Goal: Information Seeking & Learning: Learn about a topic

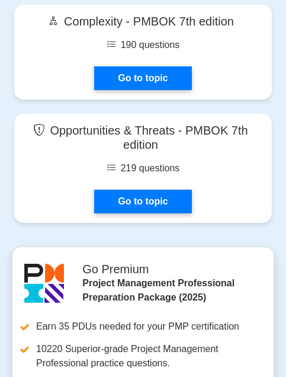
scroll to position [5132, 0]
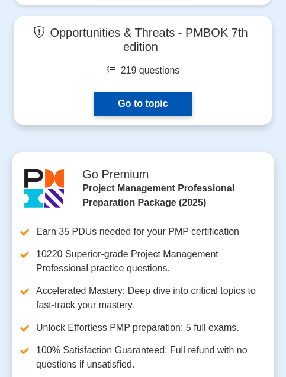
click at [169, 92] on link "Go to topic" at bounding box center [142, 104] width 97 height 24
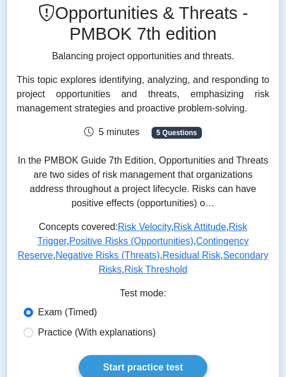
scroll to position [197, 0]
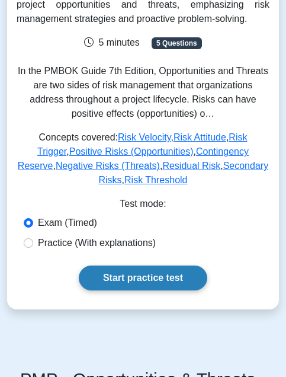
click at [120, 268] on link "Start practice test" at bounding box center [143, 277] width 129 height 25
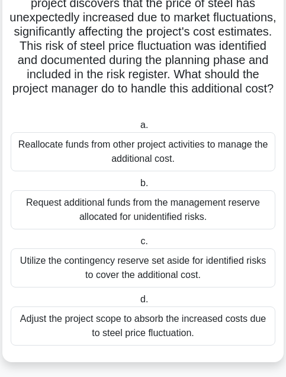
scroll to position [118, 0]
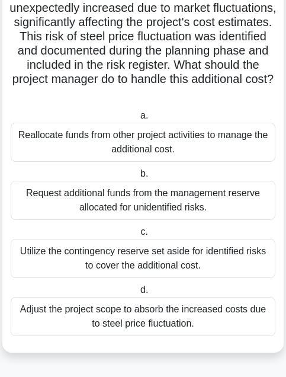
click at [135, 290] on label "d. Adjust the project scope to absorb the increased costs due to steel price fl…" at bounding box center [143, 308] width 265 height 53
click at [138, 290] on input "d. Adjust the project scope to absorb the increased costs due to steel price fl…" at bounding box center [138, 290] width 0 height 8
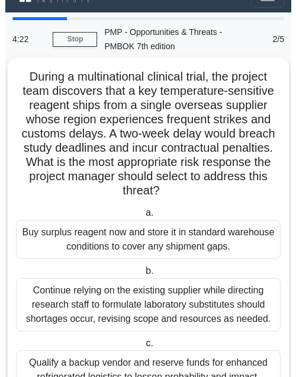
scroll to position [0, 0]
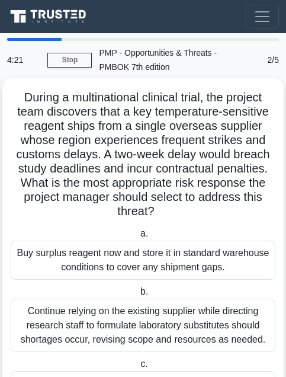
click at [153, 289] on label "b. Continue relying on the existing supplier while directing research staff to …" at bounding box center [143, 318] width 265 height 68
click at [138, 289] on input "b. Continue relying on the existing supplier while directing research staff to …" at bounding box center [138, 292] width 0 height 8
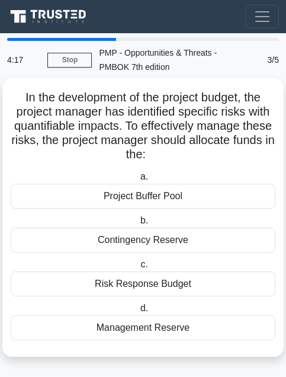
click at [159, 204] on div "Project Buffer Pool" at bounding box center [143, 196] width 265 height 25
click at [138, 181] on input "a. Project Buffer Pool" at bounding box center [138, 177] width 0 height 8
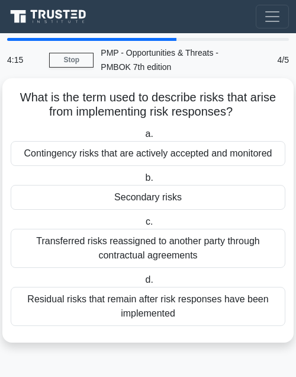
click at [160, 204] on div "Secondary risks" at bounding box center [148, 197] width 275 height 25
click at [143, 182] on input "b. Secondary risks" at bounding box center [143, 178] width 0 height 8
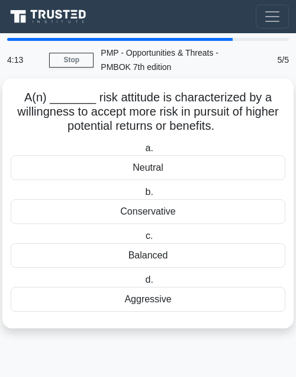
click at [152, 260] on div "Balanced" at bounding box center [148, 255] width 275 height 25
click at [143, 240] on input "c. Balanced" at bounding box center [143, 236] width 0 height 8
